Goal: Check status: Check status

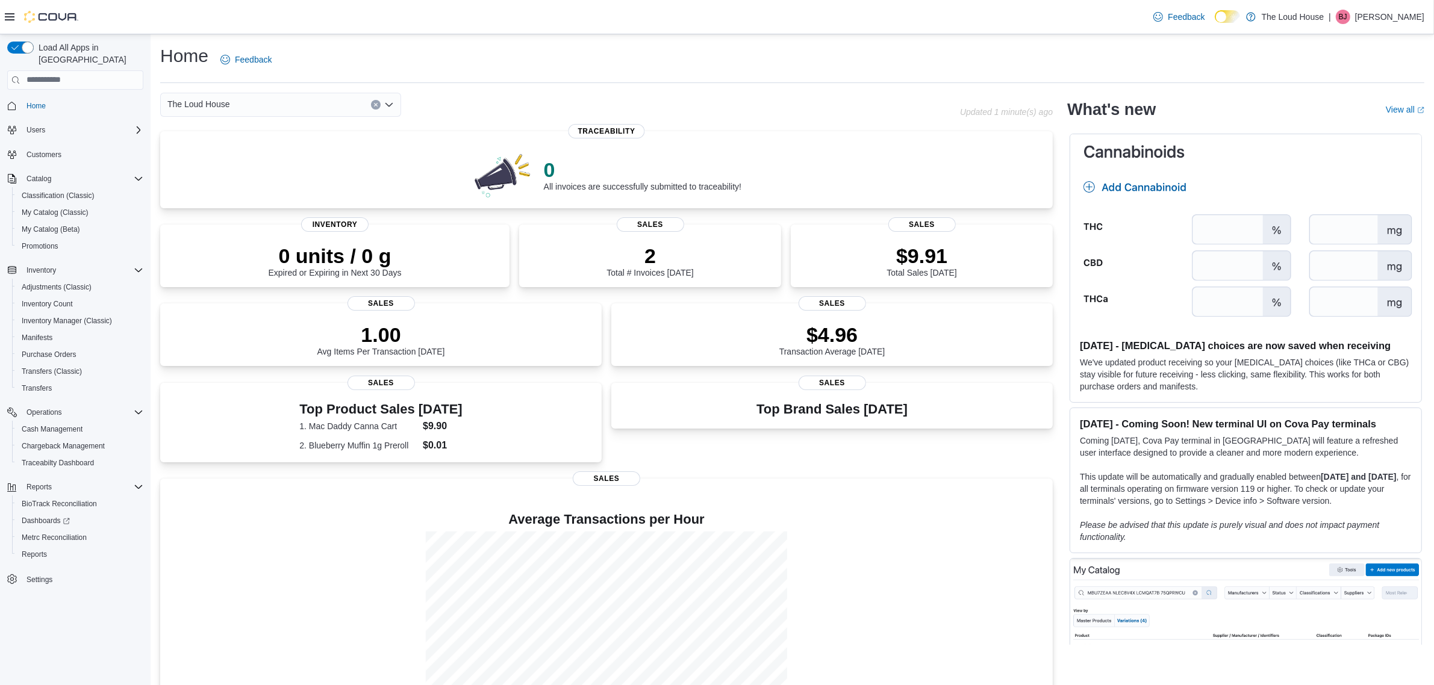
click at [917, 467] on div "0 All invoices are successfully submitted to traceability! Traceability 0 units…" at bounding box center [606, 427] width 892 height 592
